Goal: Check status: Check status

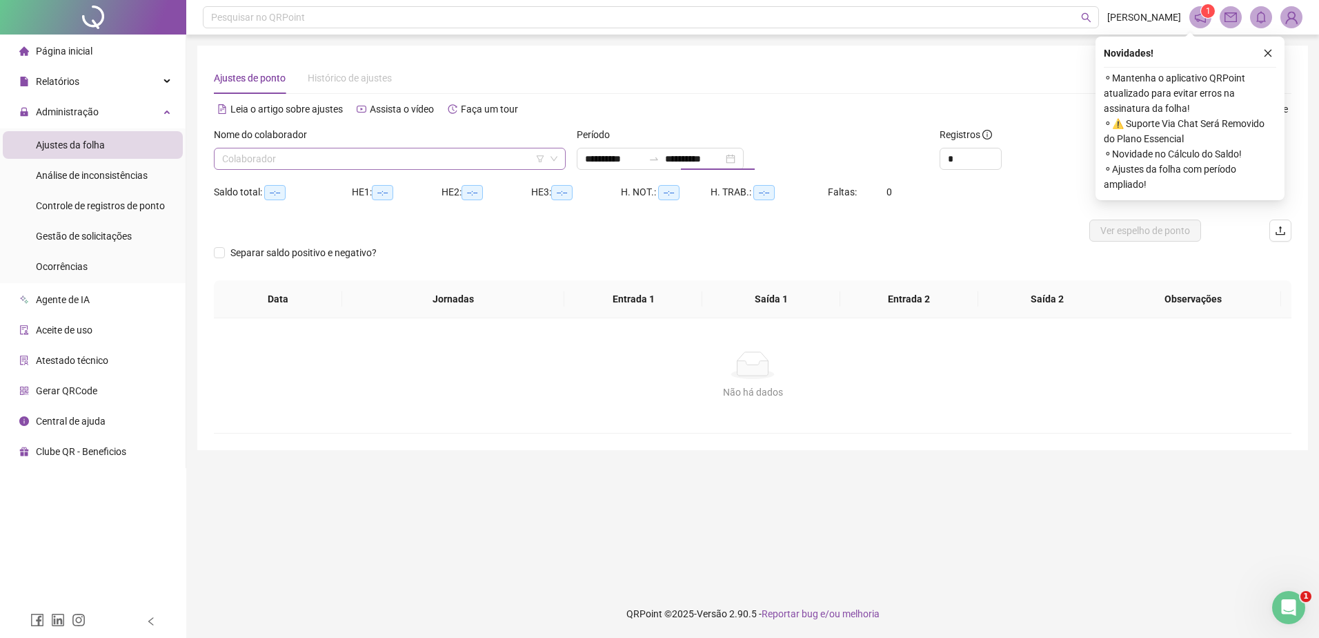
click at [506, 159] on input "search" at bounding box center [383, 158] width 323 height 21
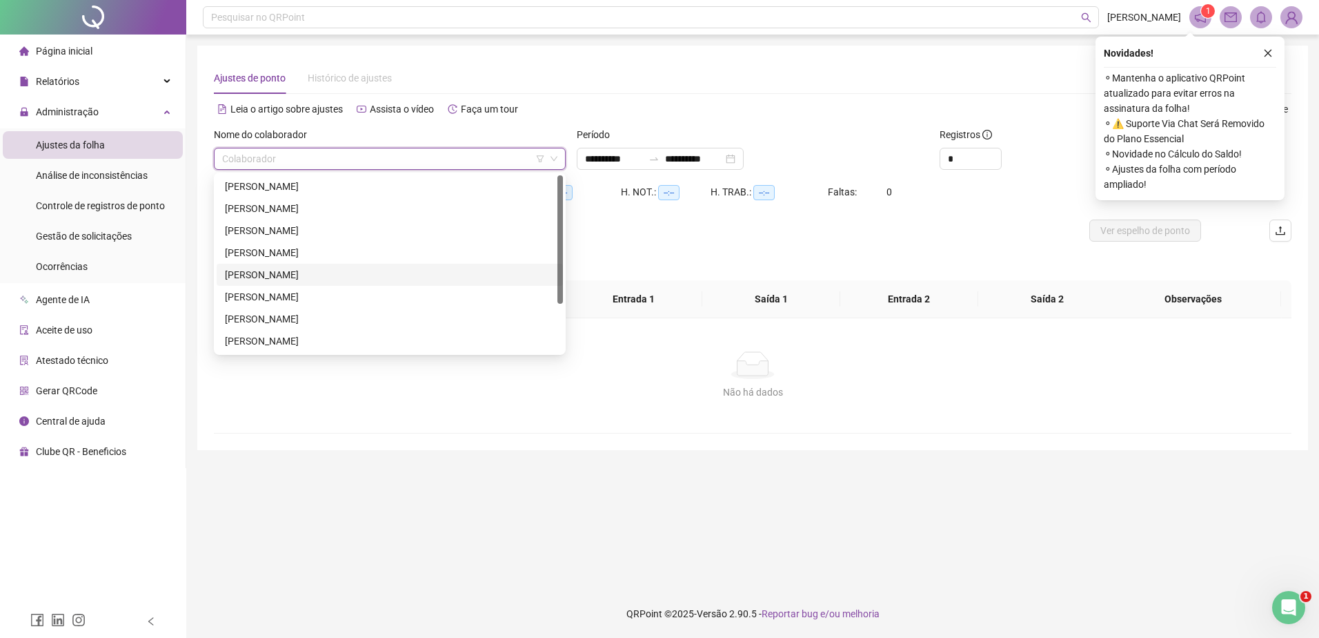
click at [394, 275] on div "[PERSON_NAME]" at bounding box center [390, 274] width 330 height 15
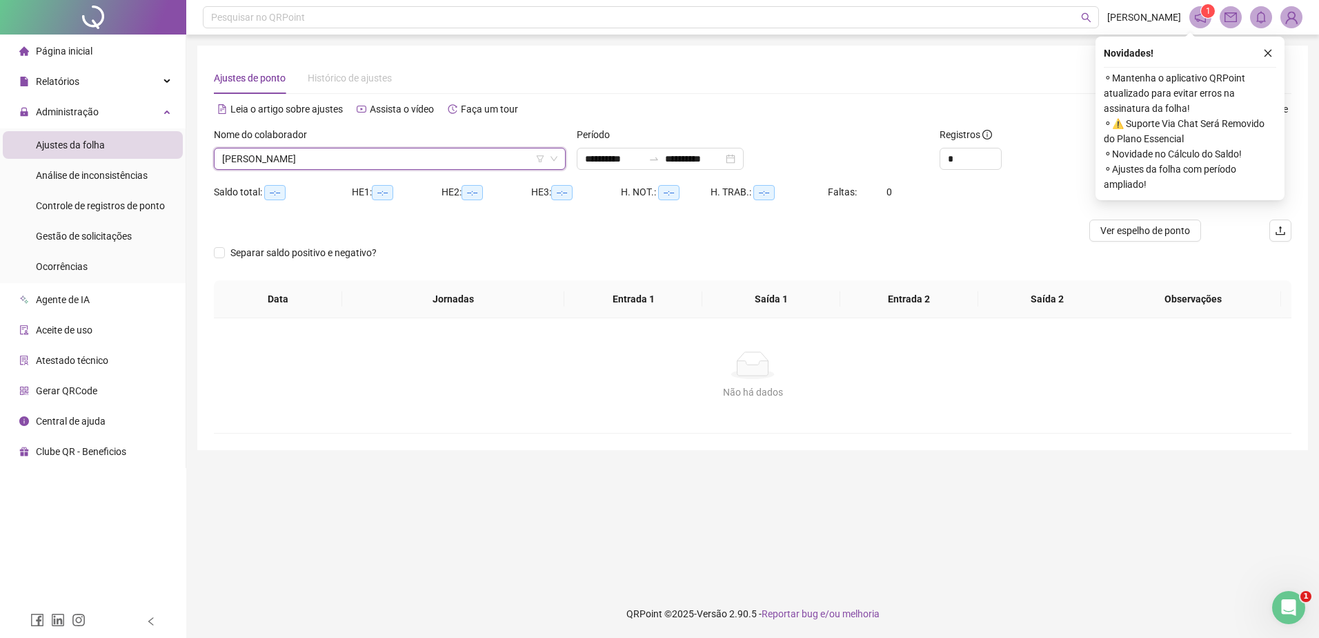
click at [1272, 52] on icon "close" at bounding box center [1268, 53] width 10 height 10
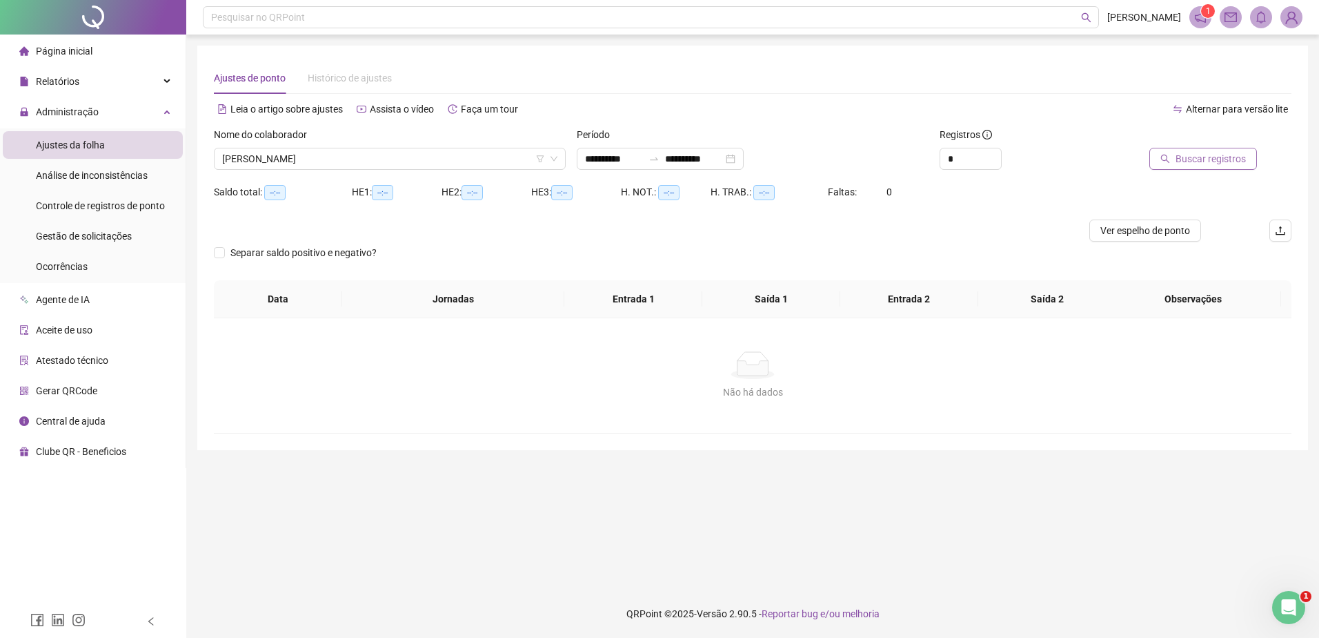
click at [1216, 157] on span "Buscar registros" at bounding box center [1211, 158] width 70 height 15
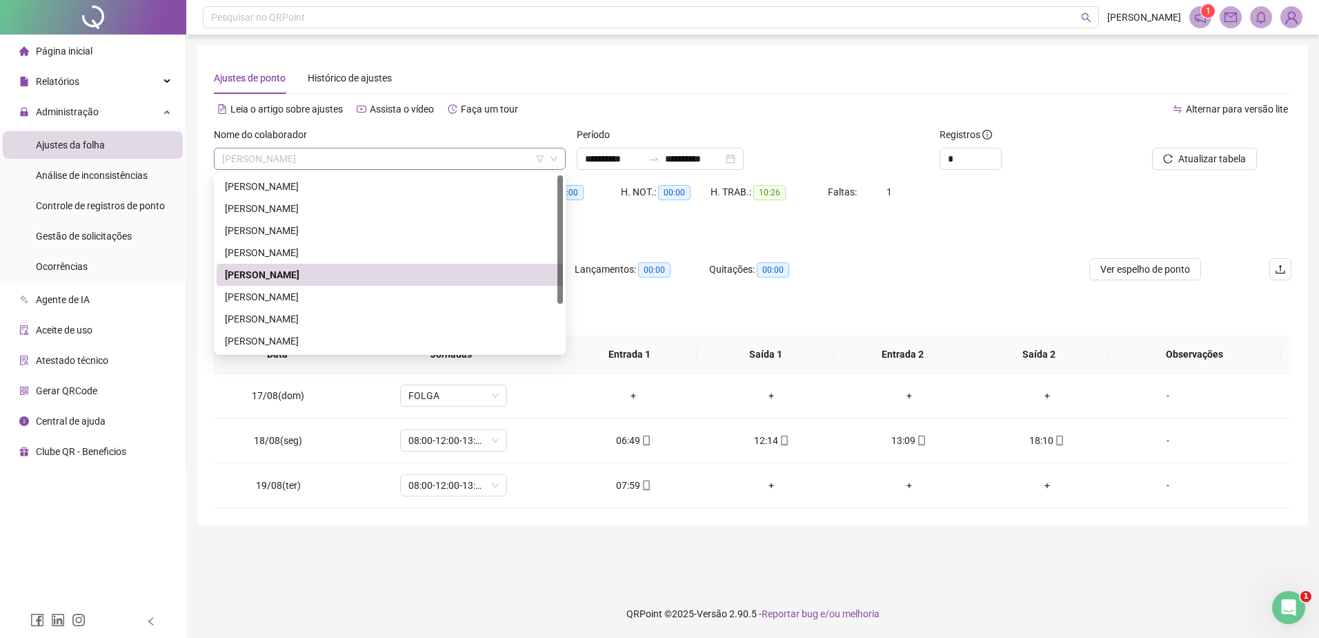
drag, startPoint x: 350, startPoint y: 159, endPoint x: 270, endPoint y: 155, distance: 79.4
click at [270, 155] on span "[PERSON_NAME]" at bounding box center [389, 158] width 335 height 21
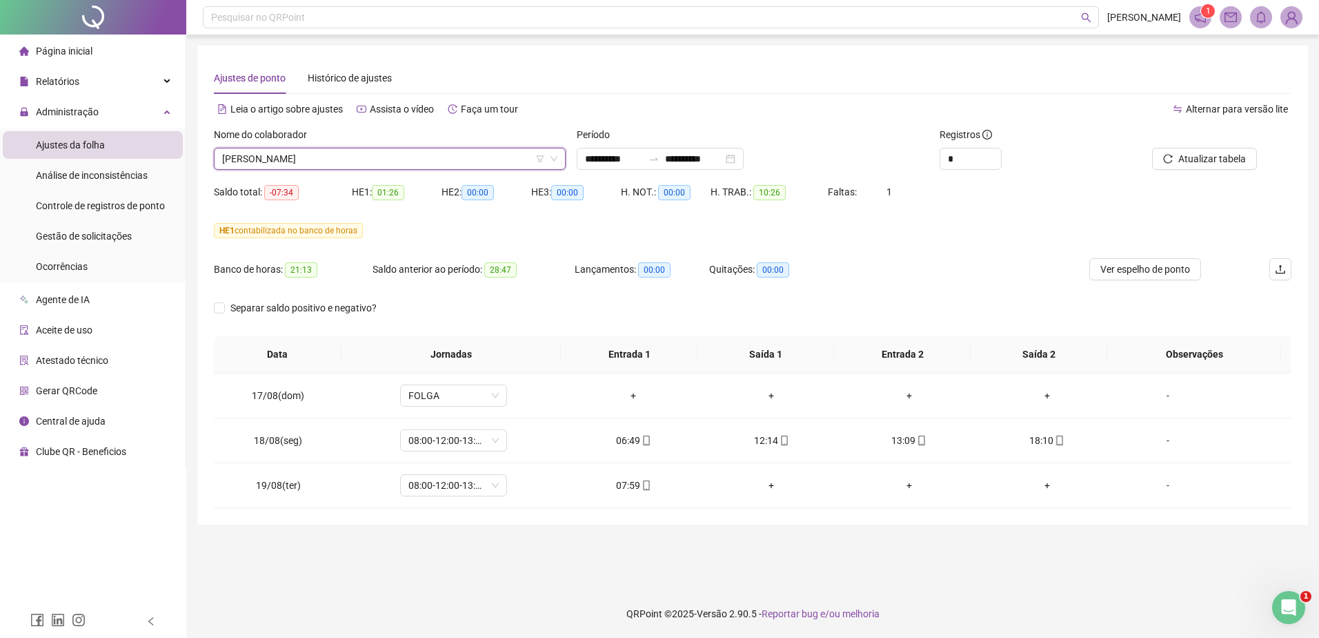
click at [351, 155] on span "[PERSON_NAME]" at bounding box center [389, 158] width 335 height 21
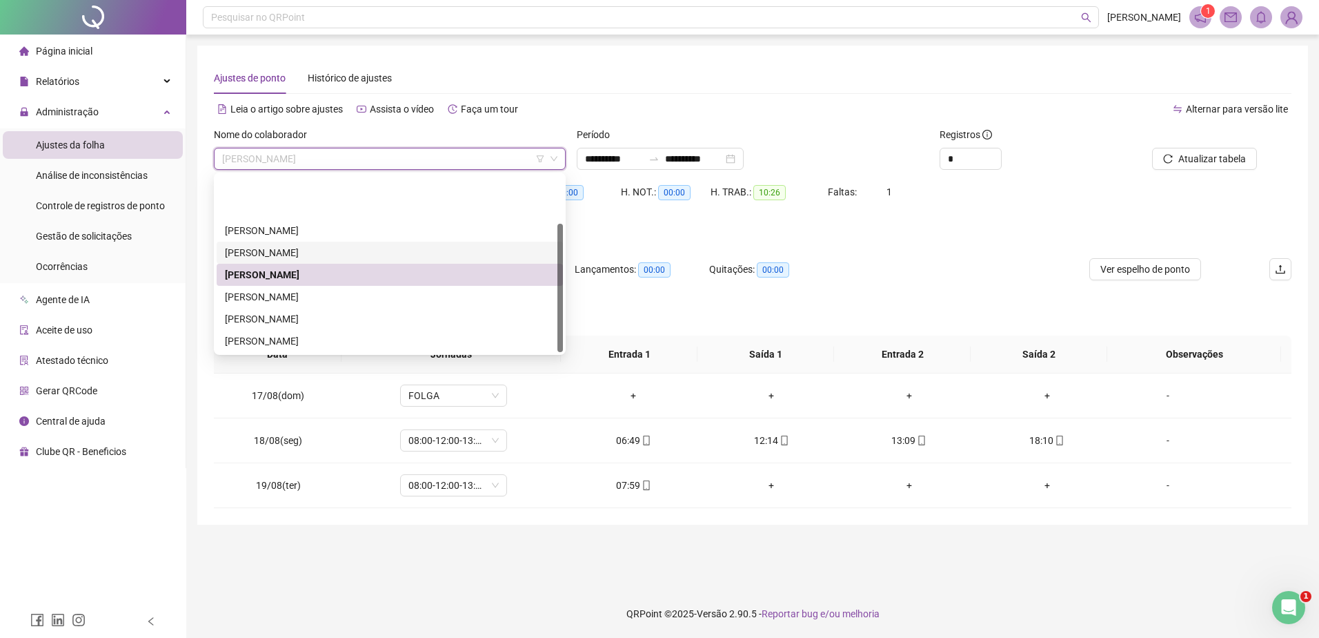
scroll to position [66, 0]
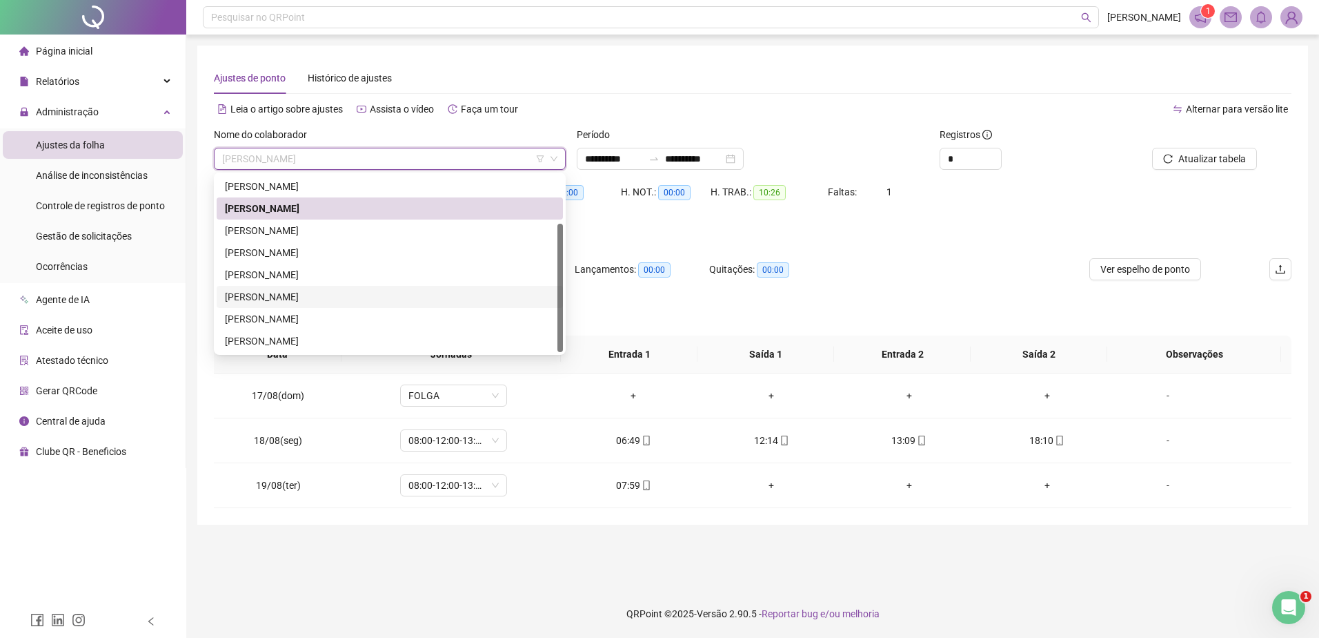
click at [379, 296] on div "[PERSON_NAME]" at bounding box center [390, 296] width 330 height 15
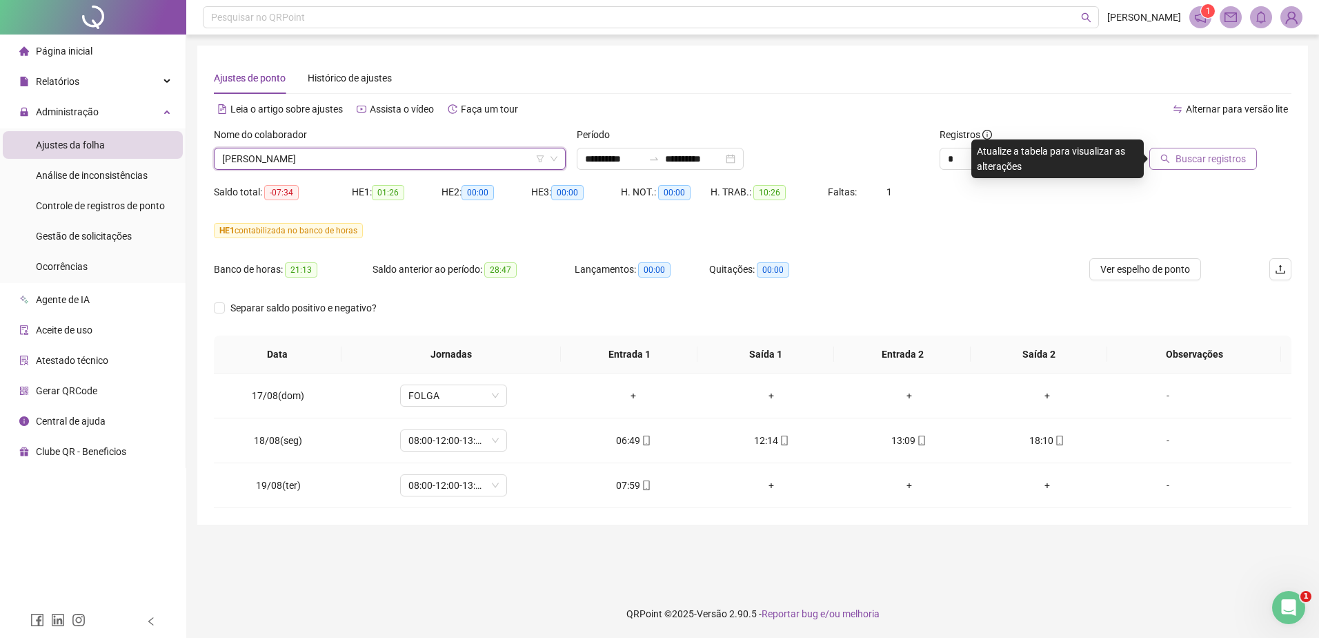
click at [1187, 153] on span "Buscar registros" at bounding box center [1211, 158] width 70 height 15
